Goal: Navigation & Orientation: Find specific page/section

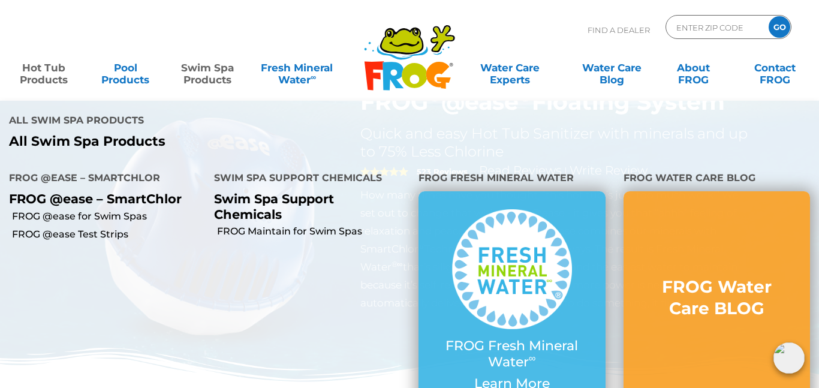
scroll to position [58, 0]
click at [212, 69] on link "Swim Spa Products" at bounding box center [208, 68] width 64 height 24
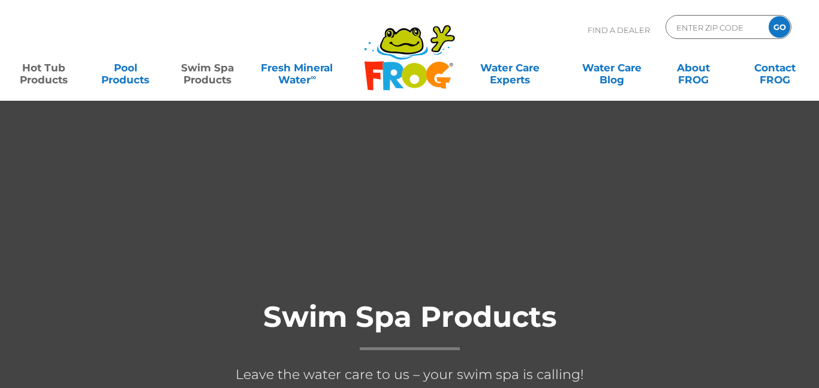
click at [49, 64] on link "Hot Tub Products" at bounding box center [44, 68] width 64 height 24
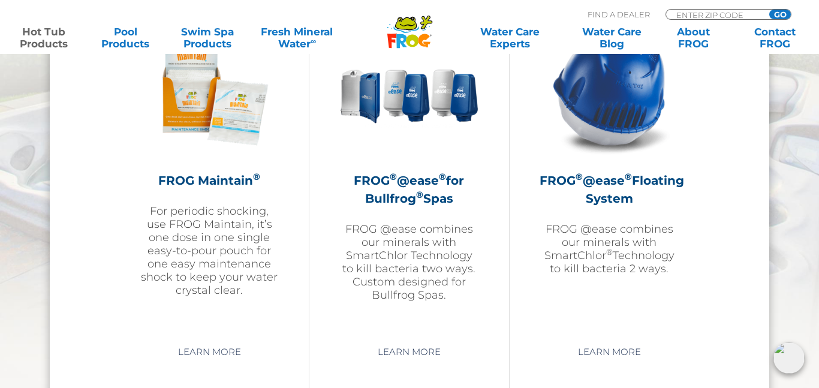
scroll to position [1403, 0]
